Goal: Information Seeking & Learning: Learn about a topic

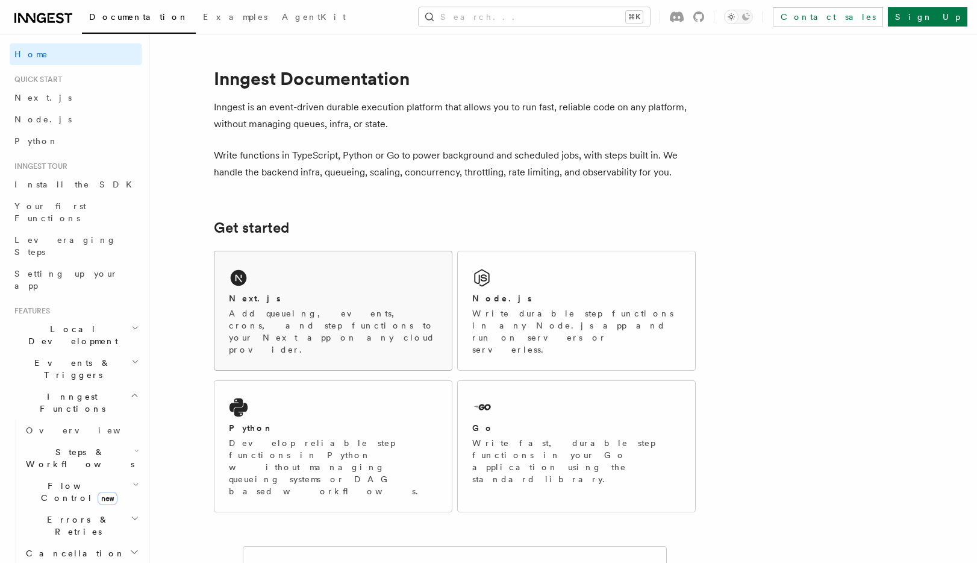
click at [246, 290] on div "Next.js Add queueing, events, crons, and step functions to your Next app on any…" at bounding box center [332, 310] width 237 height 119
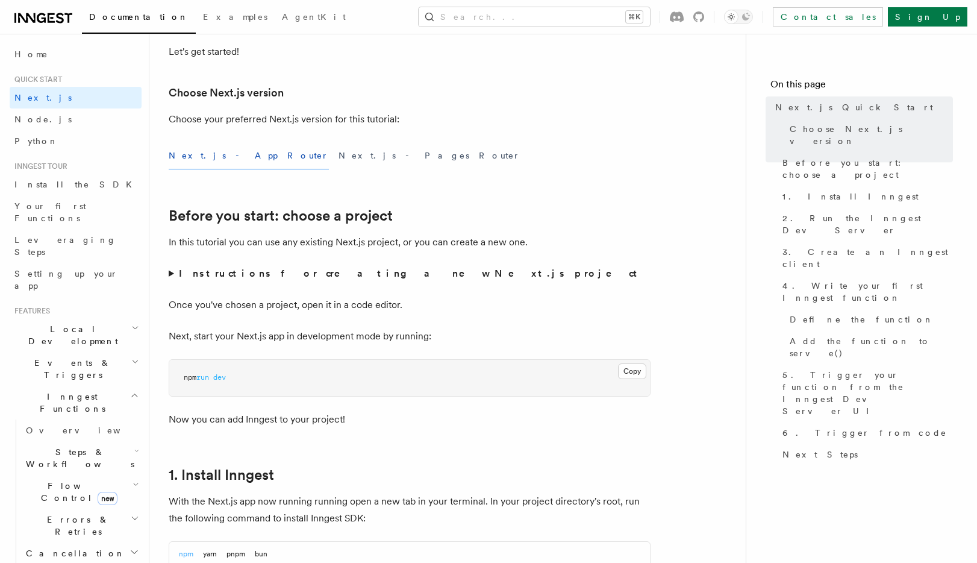
scroll to position [277, 0]
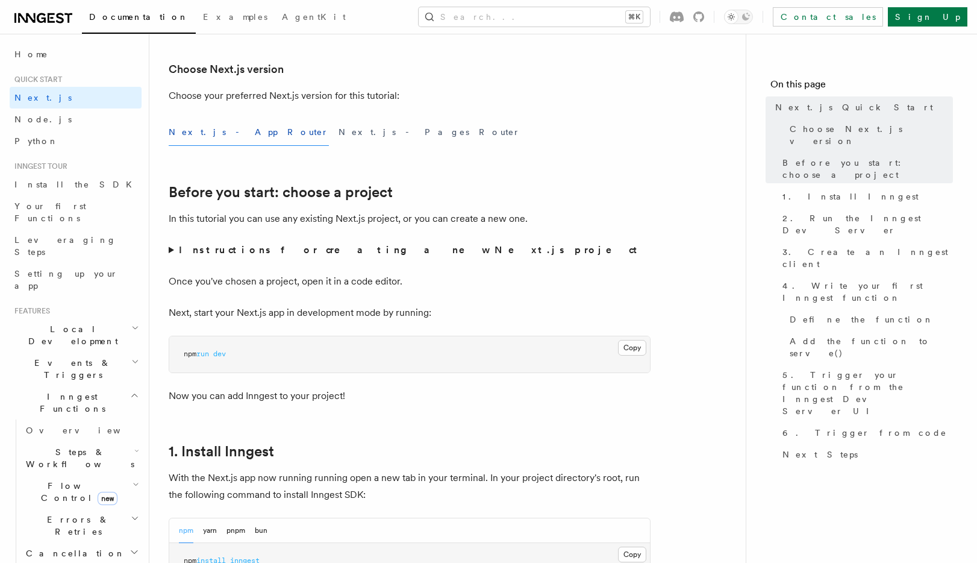
click at [292, 284] on p "Once you've chosen a project, open it in a code editor." at bounding box center [410, 281] width 482 height 17
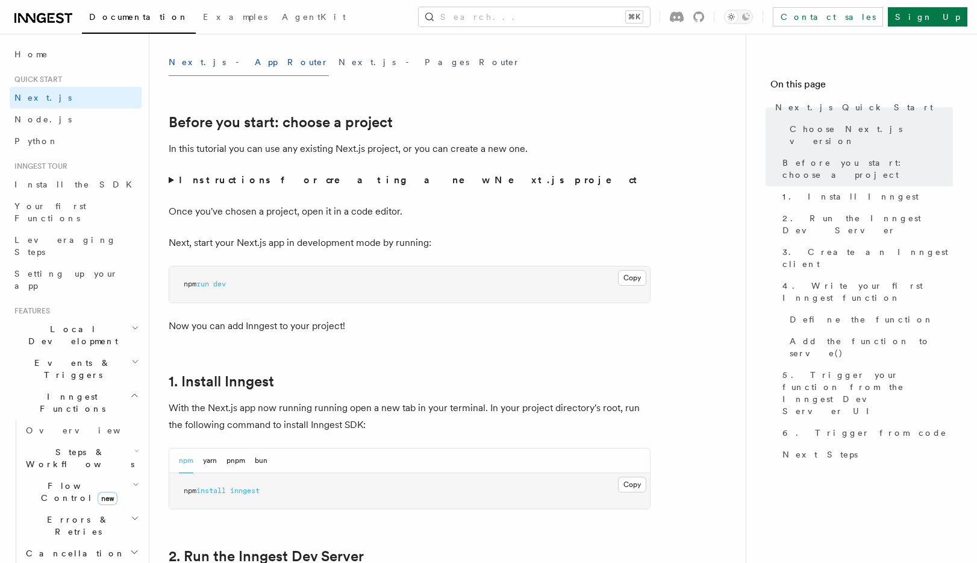
scroll to position [489, 0]
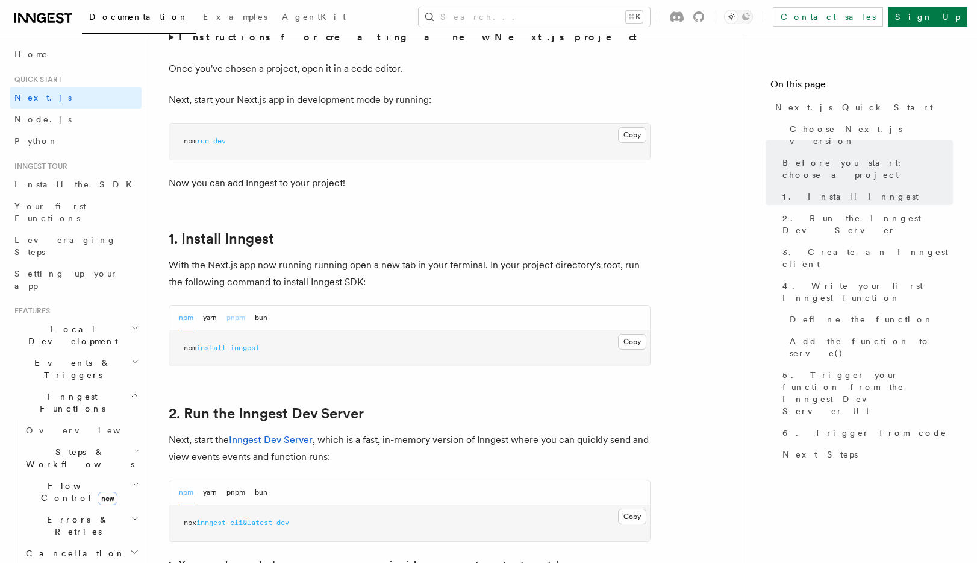
click at [237, 322] on button "pnpm" at bounding box center [236, 317] width 19 height 25
click at [638, 337] on button "Copy Copied" at bounding box center [632, 342] width 28 height 16
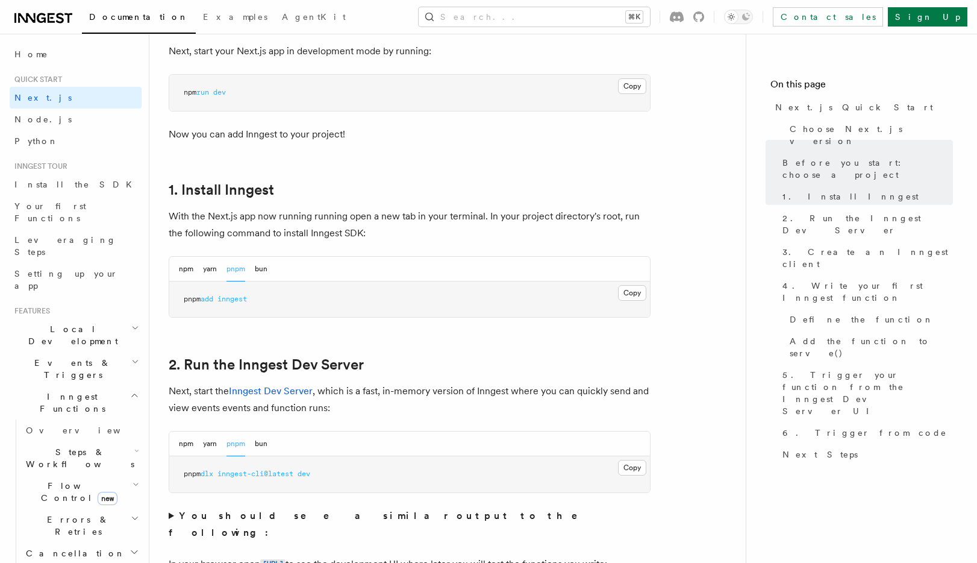
scroll to position [665, 0]
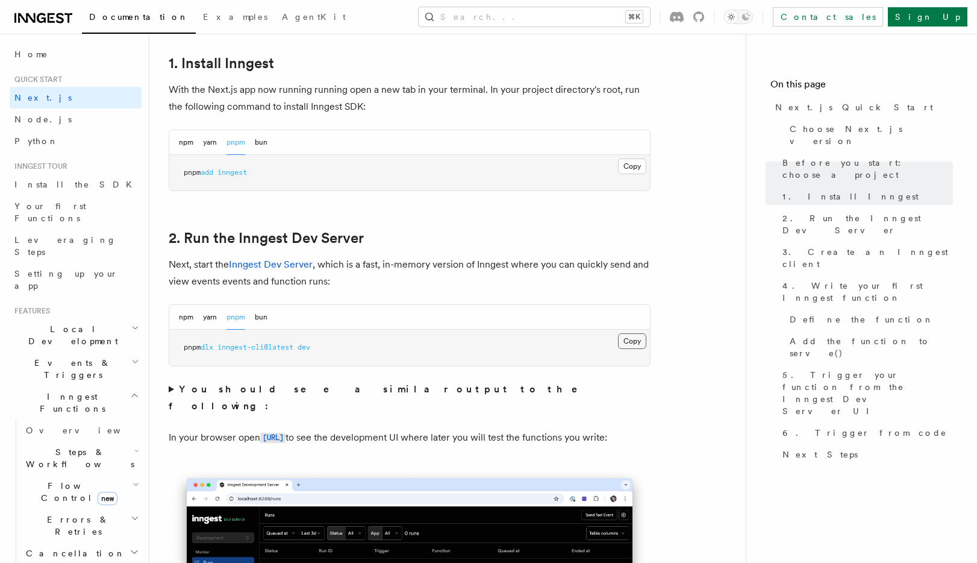
click at [637, 339] on button "Copy Copied" at bounding box center [632, 341] width 28 height 16
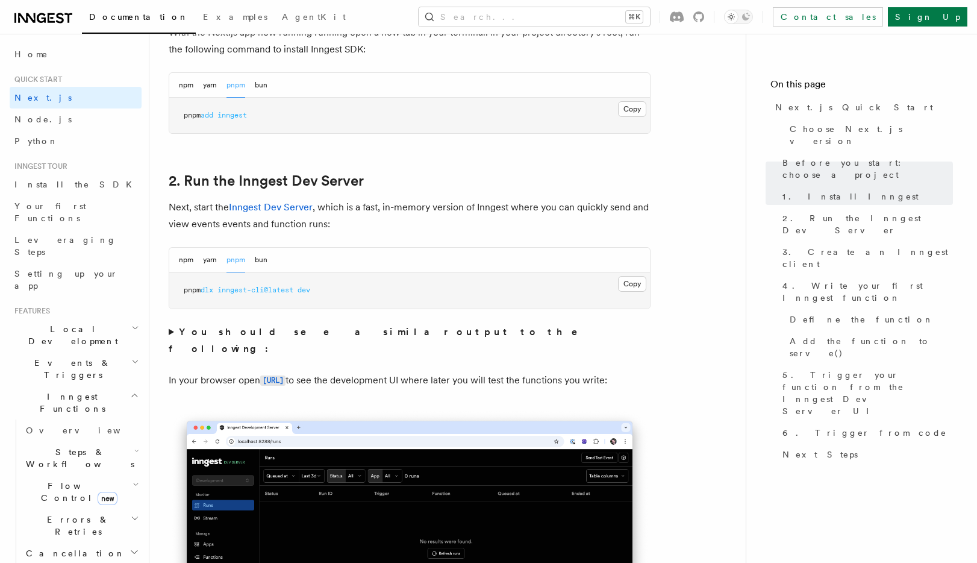
scroll to position [826, 0]
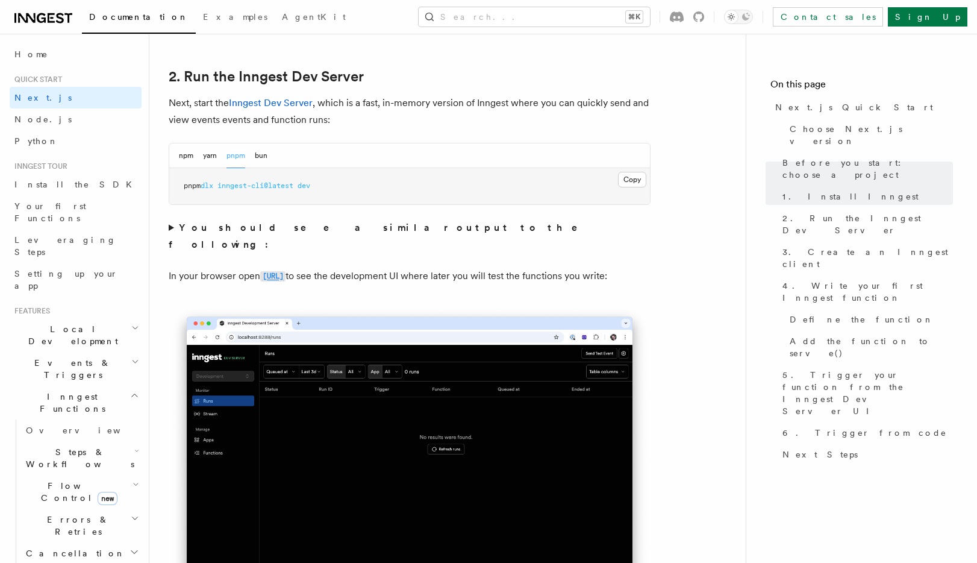
click at [266, 271] on code "http://localhost:8288" at bounding box center [272, 276] width 25 height 10
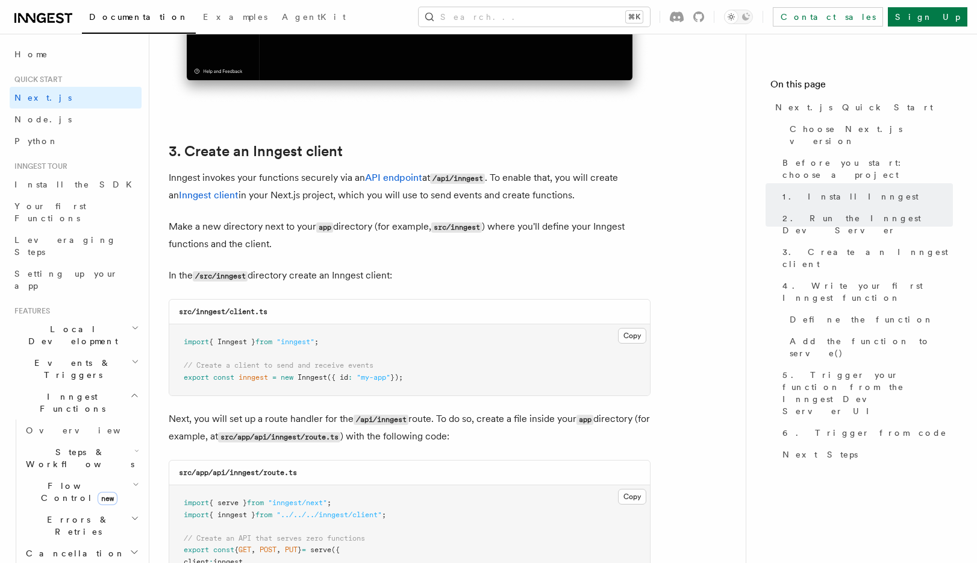
scroll to position [1386, 0]
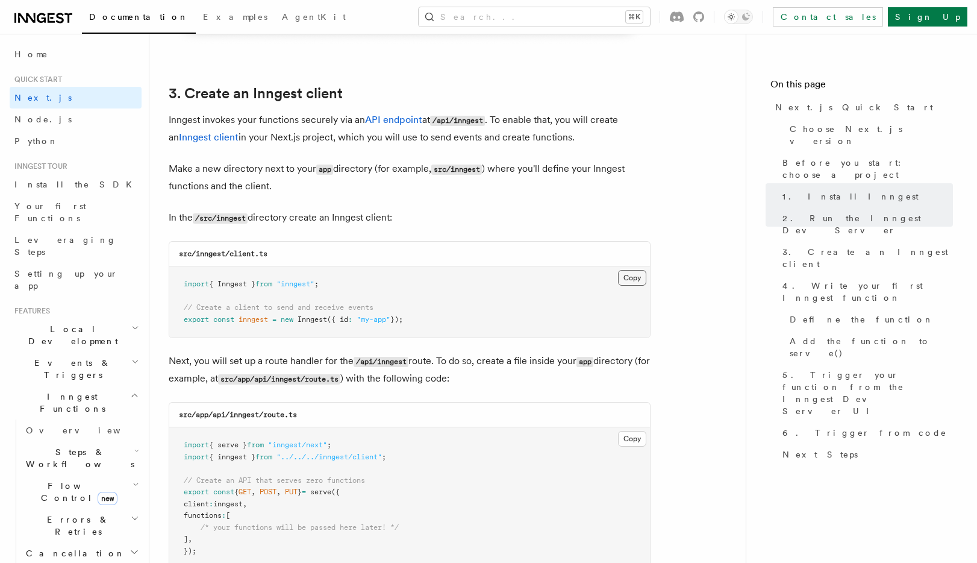
click at [637, 280] on button "Copy Copied" at bounding box center [632, 278] width 28 height 16
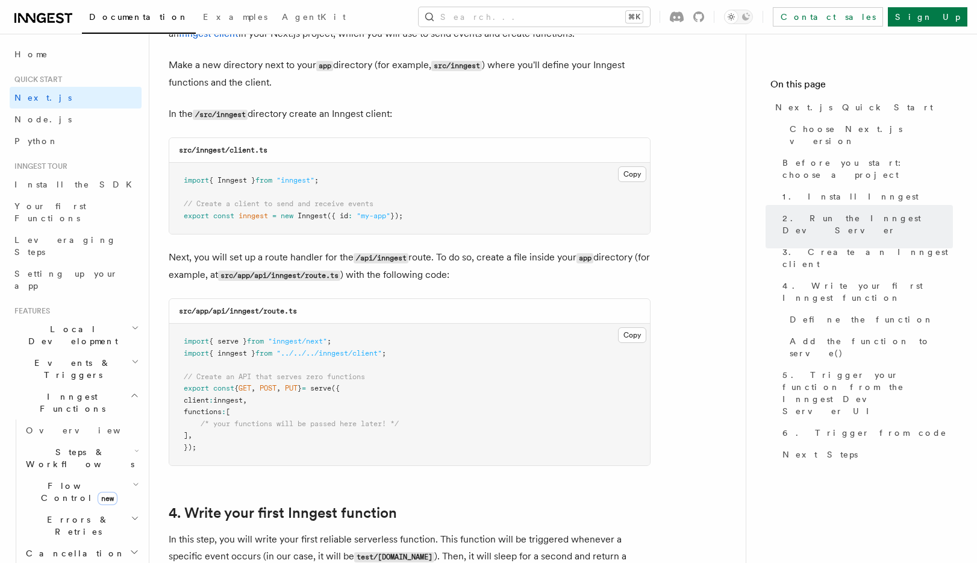
scroll to position [1491, 0]
click at [634, 333] on button "Copy Copied" at bounding box center [632, 335] width 28 height 16
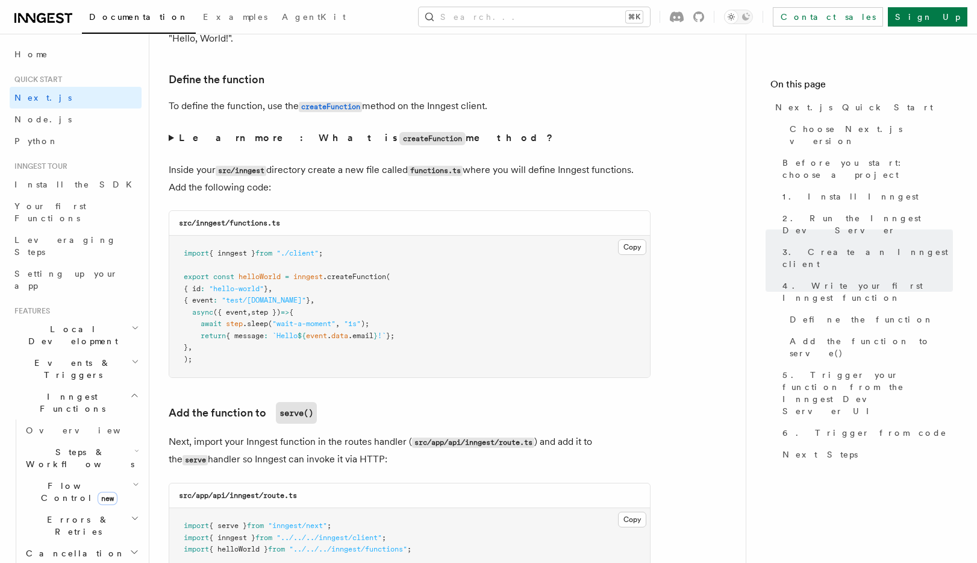
scroll to position [2097, 0]
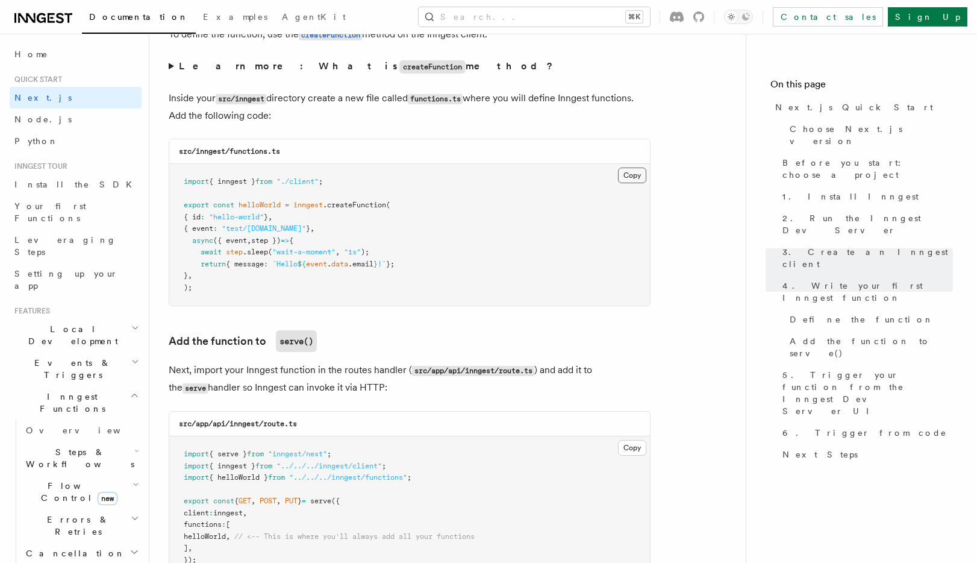
click at [636, 171] on button "Copy Copied" at bounding box center [632, 176] width 28 height 16
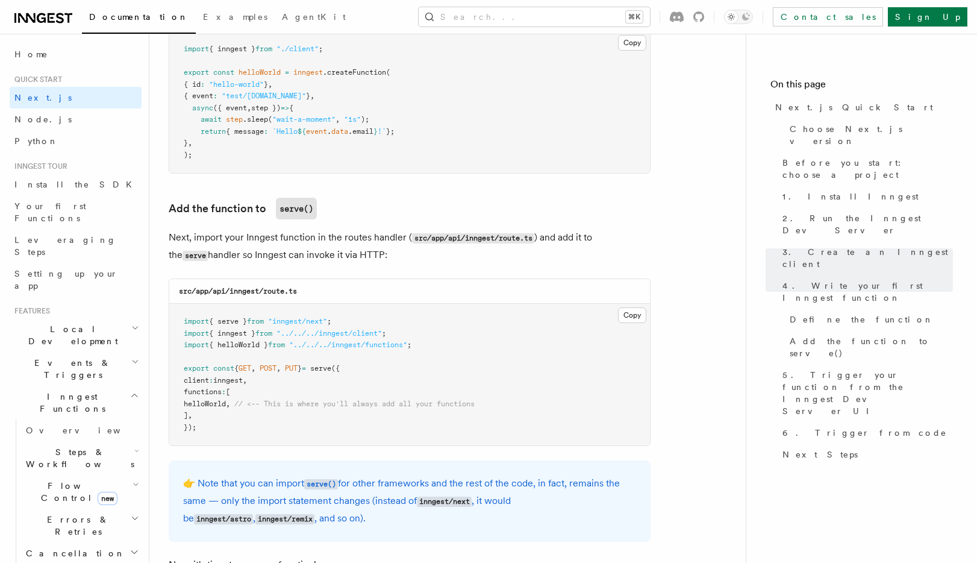
scroll to position [2232, 0]
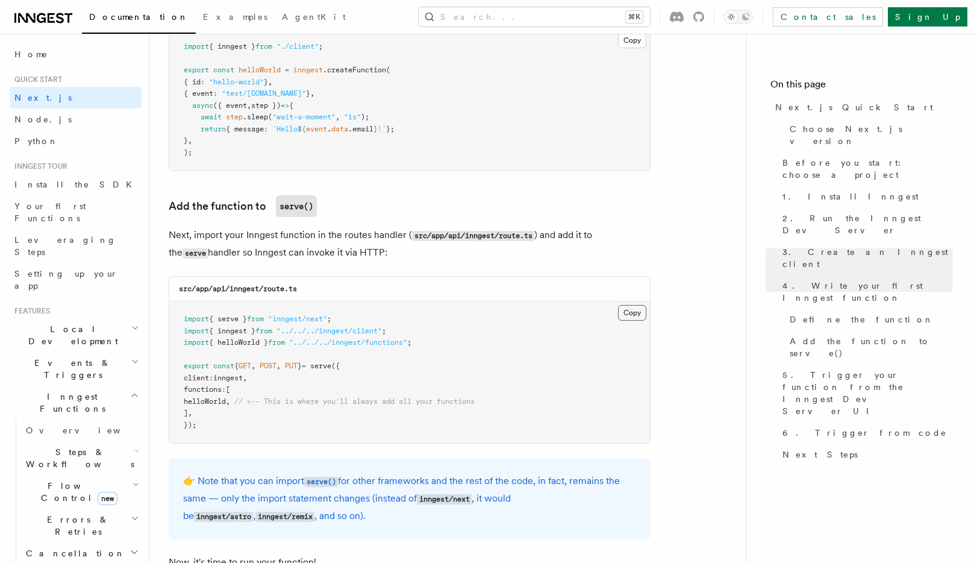
click at [633, 311] on button "Copy Copied" at bounding box center [632, 313] width 28 height 16
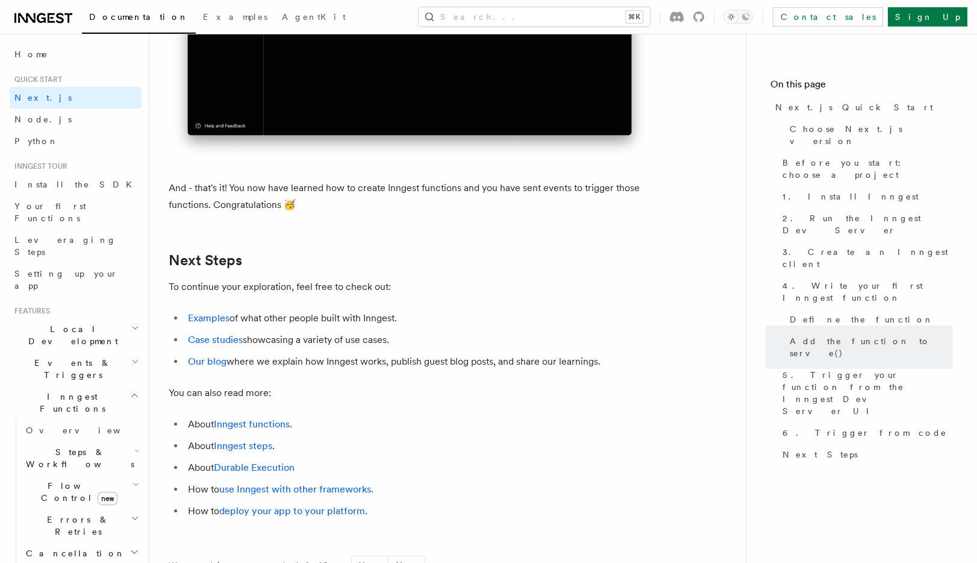
scroll to position [7406, 0]
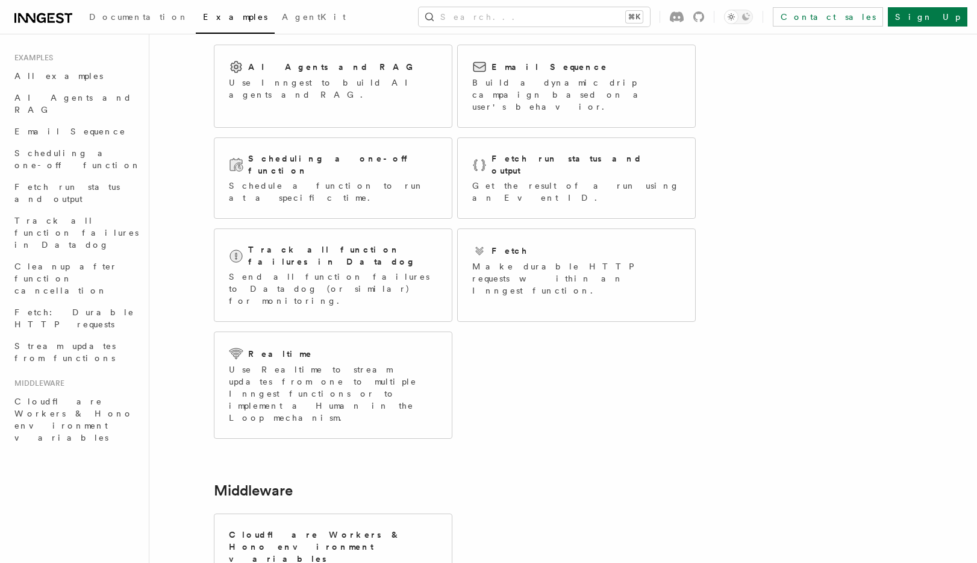
scroll to position [81, 0]
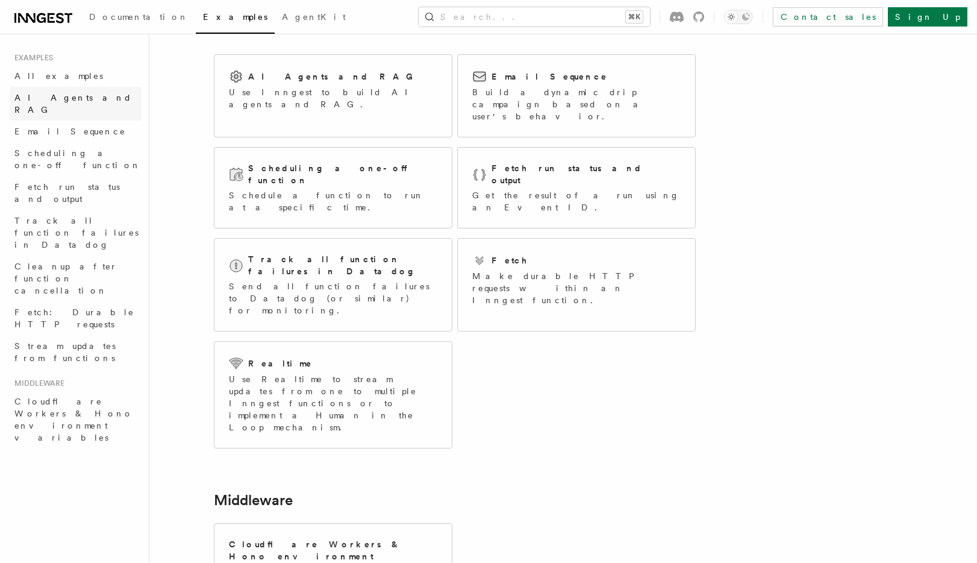
click at [75, 94] on span "AI Agents and RAG" at bounding box center [72, 104] width 117 height 22
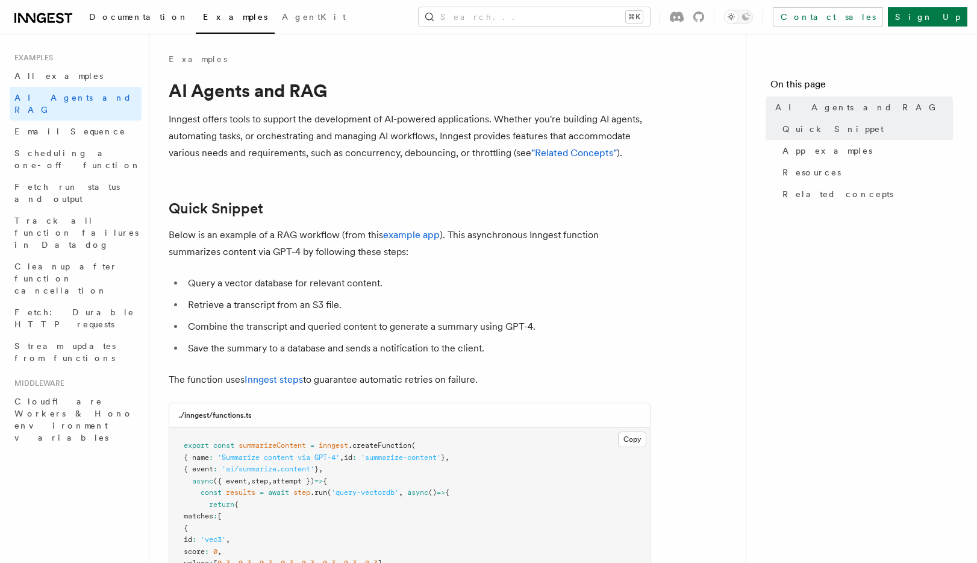
click at [99, 23] on link "Documentation" at bounding box center [139, 18] width 114 height 29
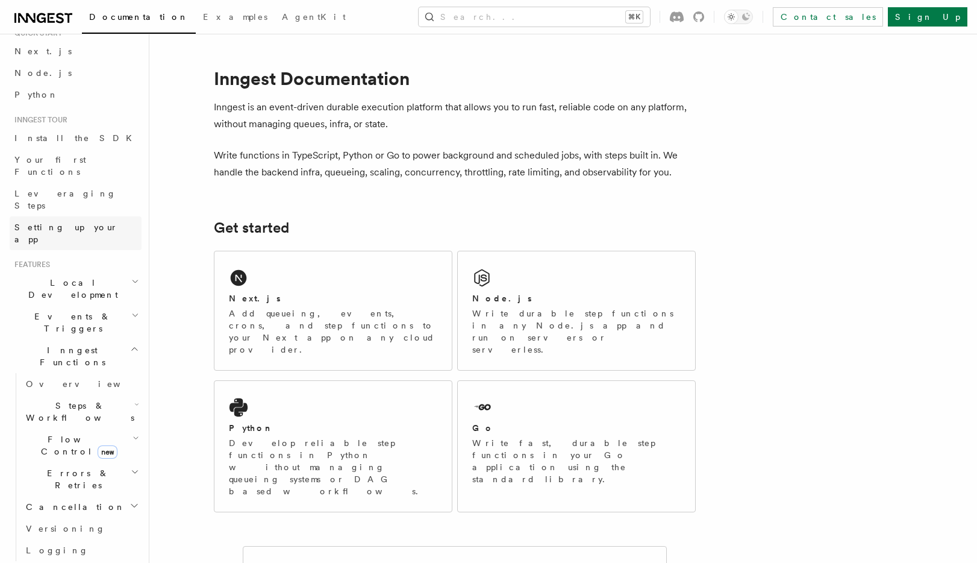
scroll to position [57, 0]
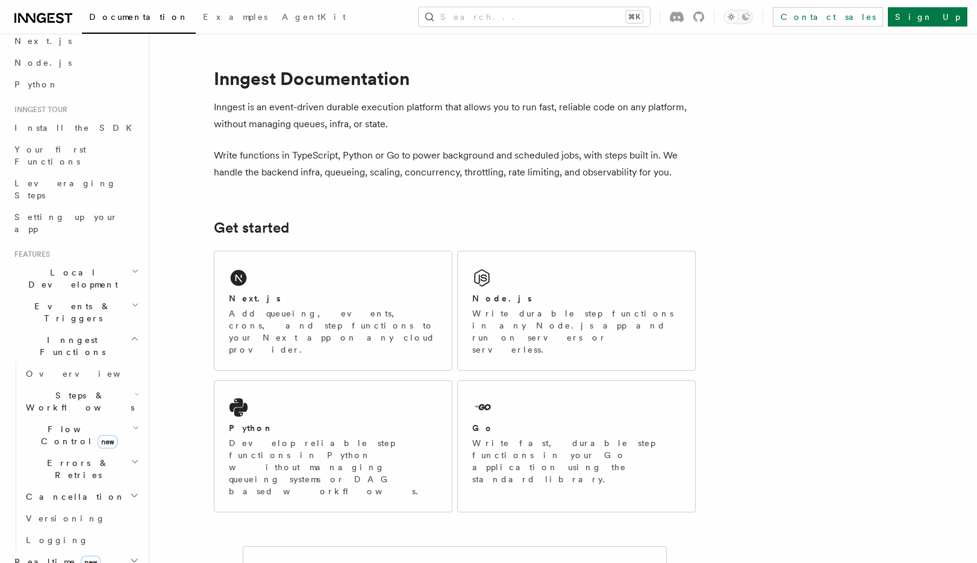
click at [119, 295] on h2 "Events & Triggers" at bounding box center [76, 312] width 132 height 34
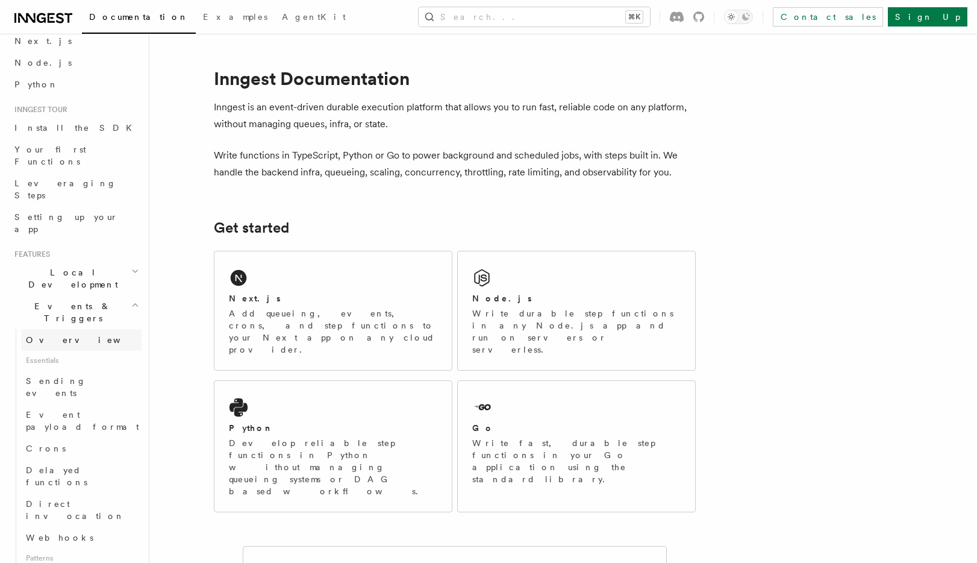
click at [89, 329] on link "Overview" at bounding box center [81, 340] width 121 height 22
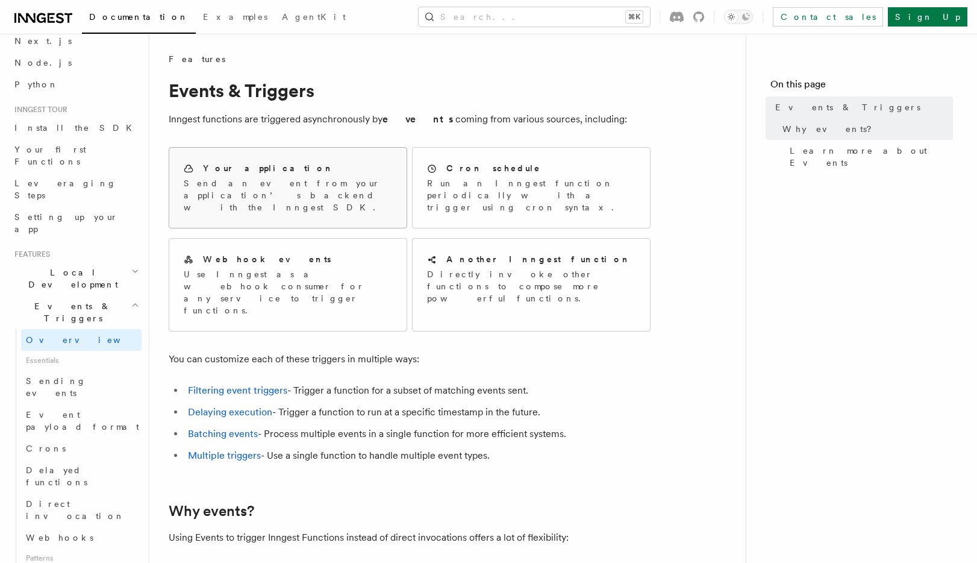
click at [369, 195] on p "Send an event from your application’s backend with the Inngest SDK." at bounding box center [288, 195] width 208 height 36
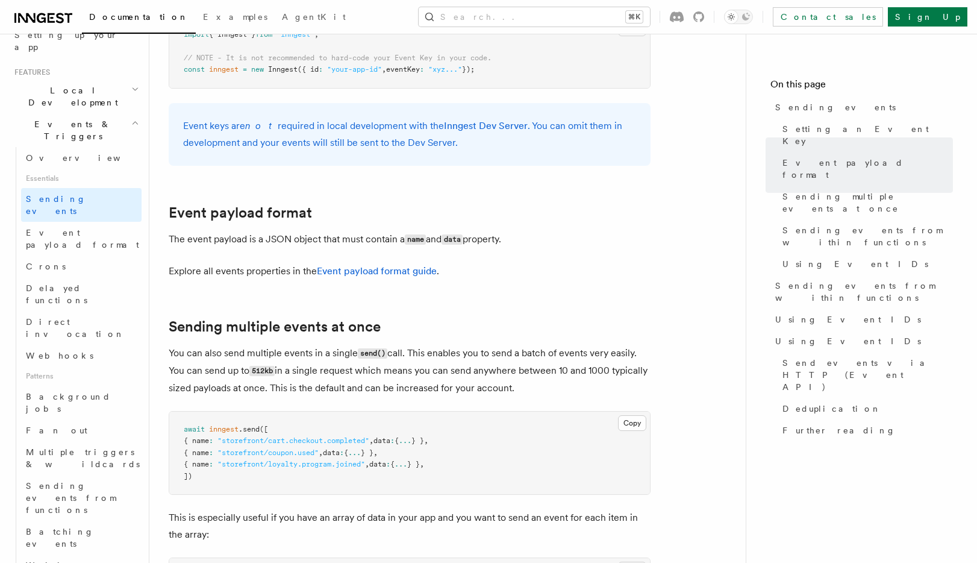
scroll to position [883, 0]
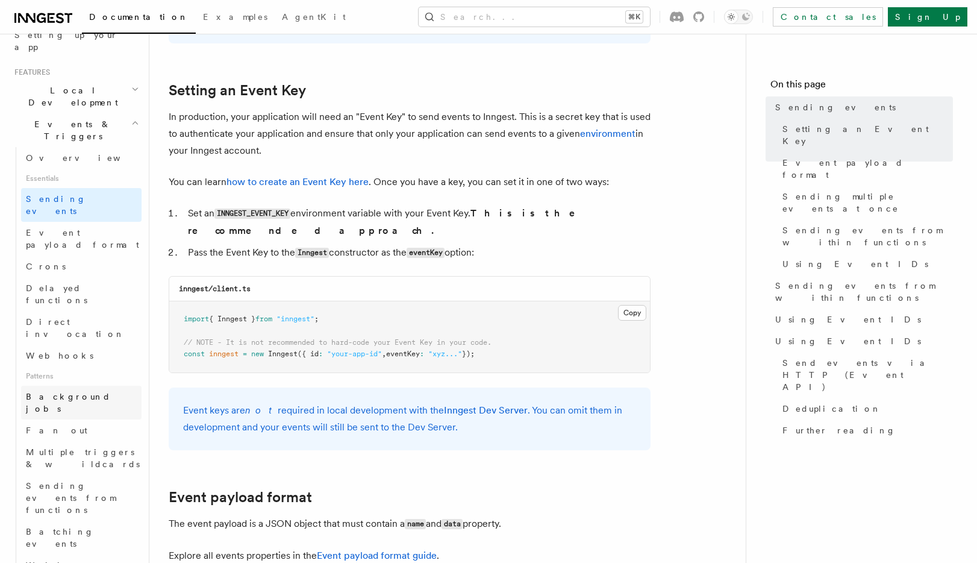
click at [54, 386] on link "Background jobs" at bounding box center [81, 403] width 121 height 34
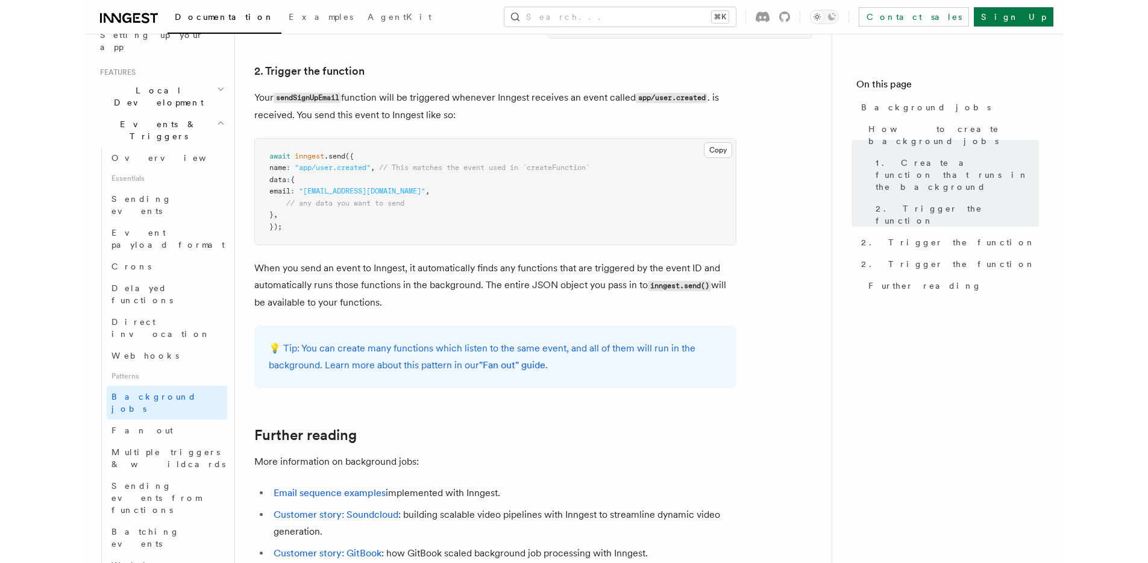
scroll to position [812, 0]
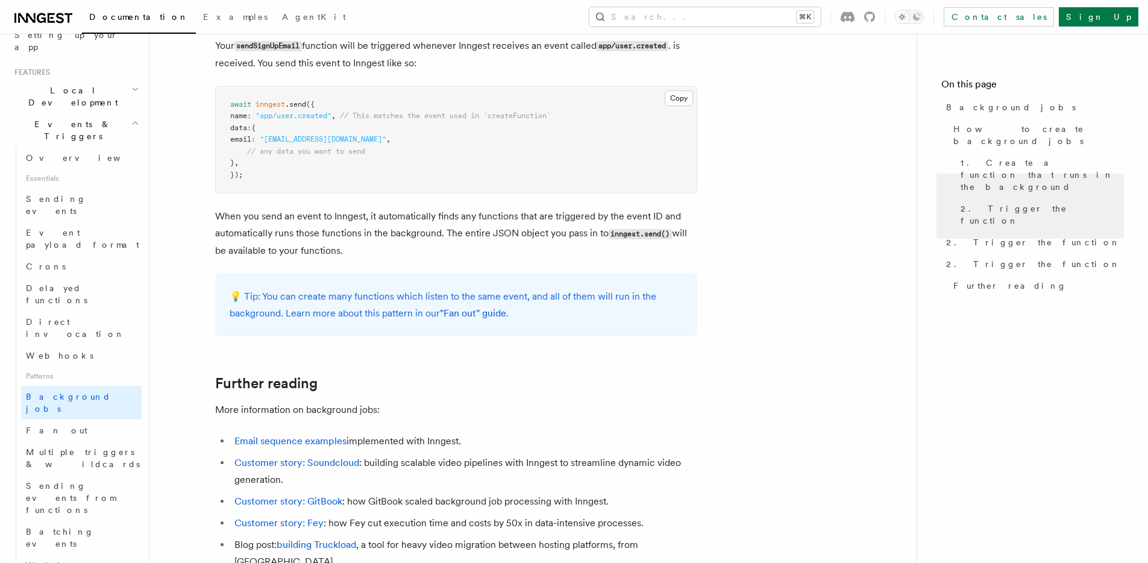
click at [533, 252] on p "When you send an event to Inngest, it automatically finds any functions that ar…" at bounding box center [456, 233] width 482 height 51
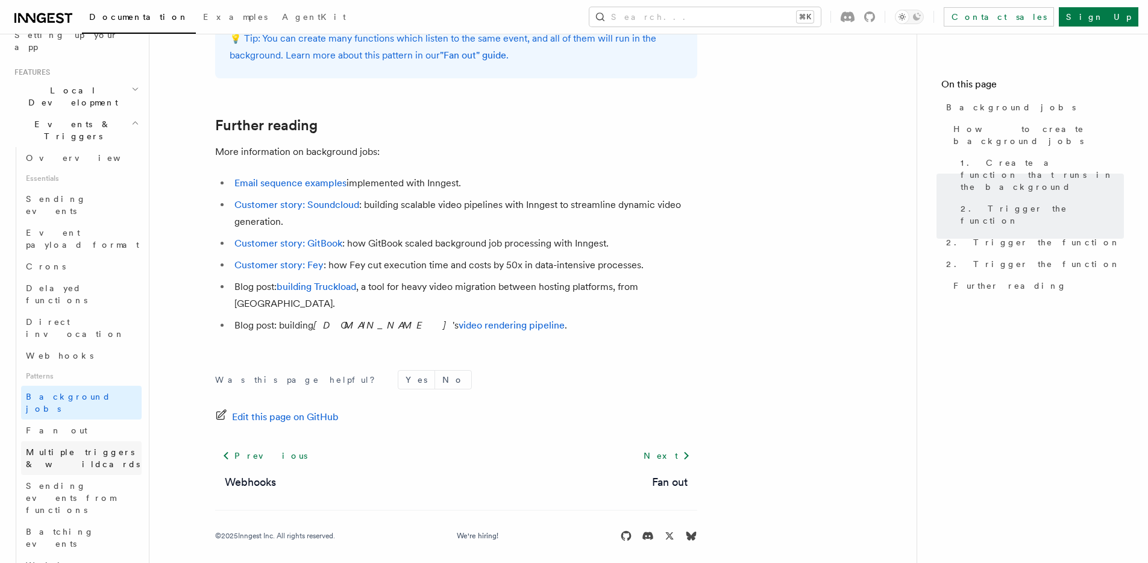
scroll to position [286, 0]
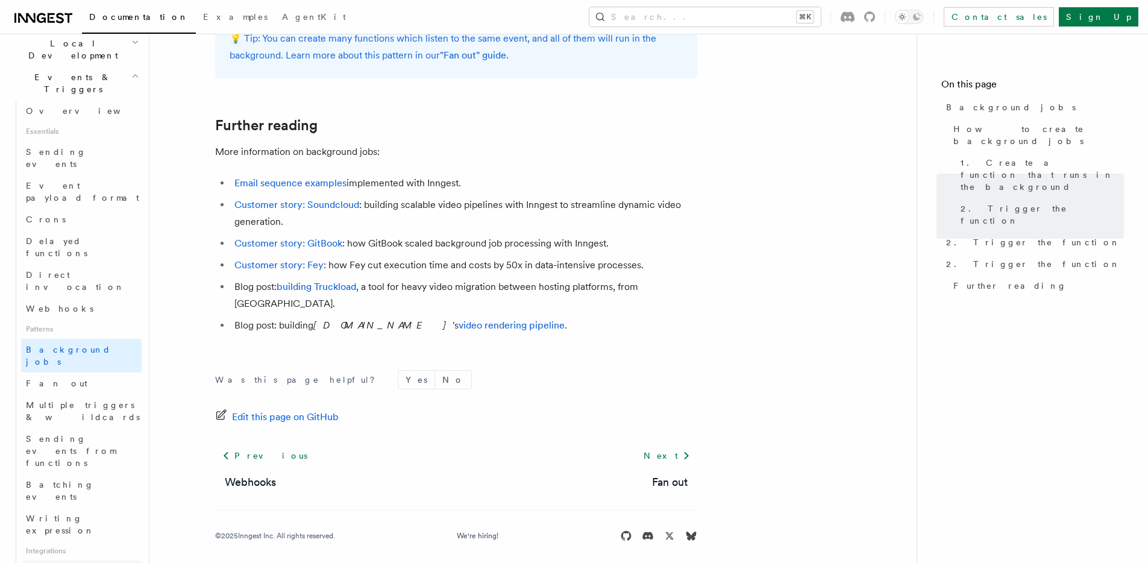
click at [54, 560] on link "Neon" at bounding box center [81, 571] width 121 height 22
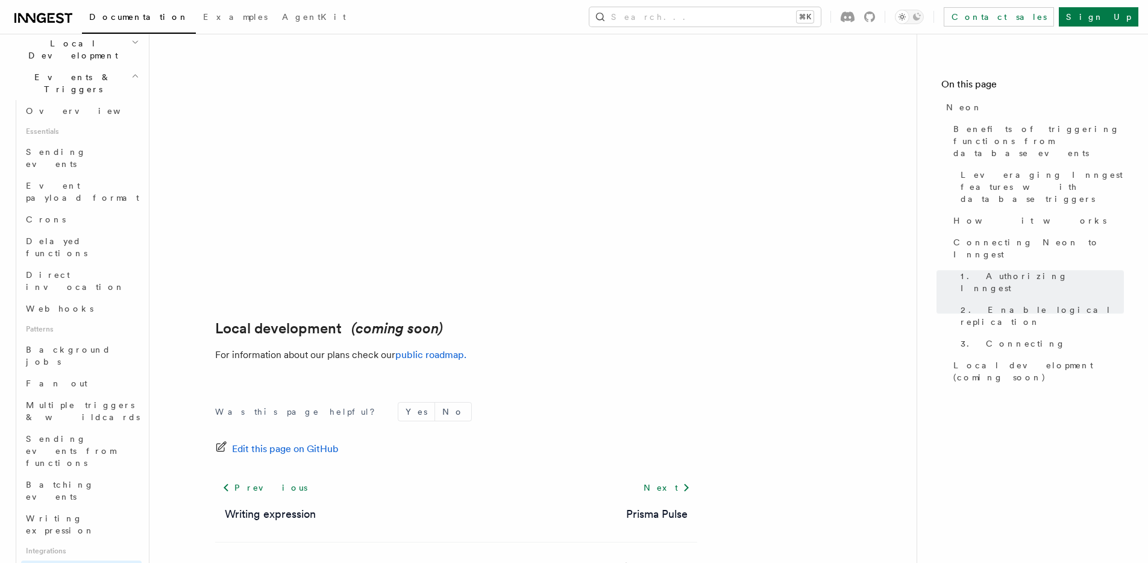
scroll to position [2823, 0]
